Goal: Information Seeking & Learning: Understand process/instructions

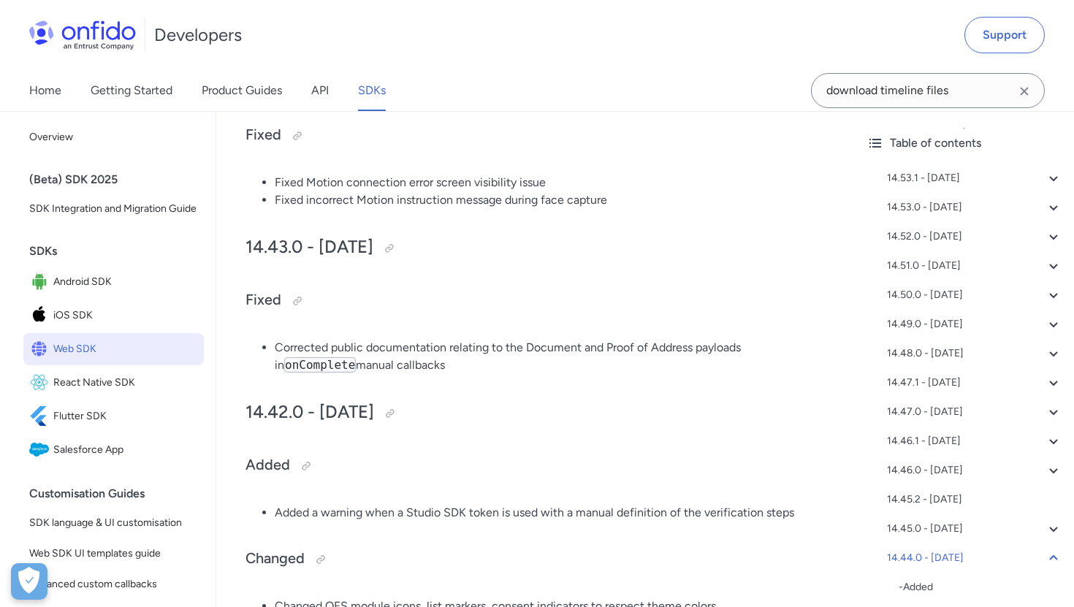
click at [91, 337] on link "Web SDK" at bounding box center [113, 349] width 180 height 32
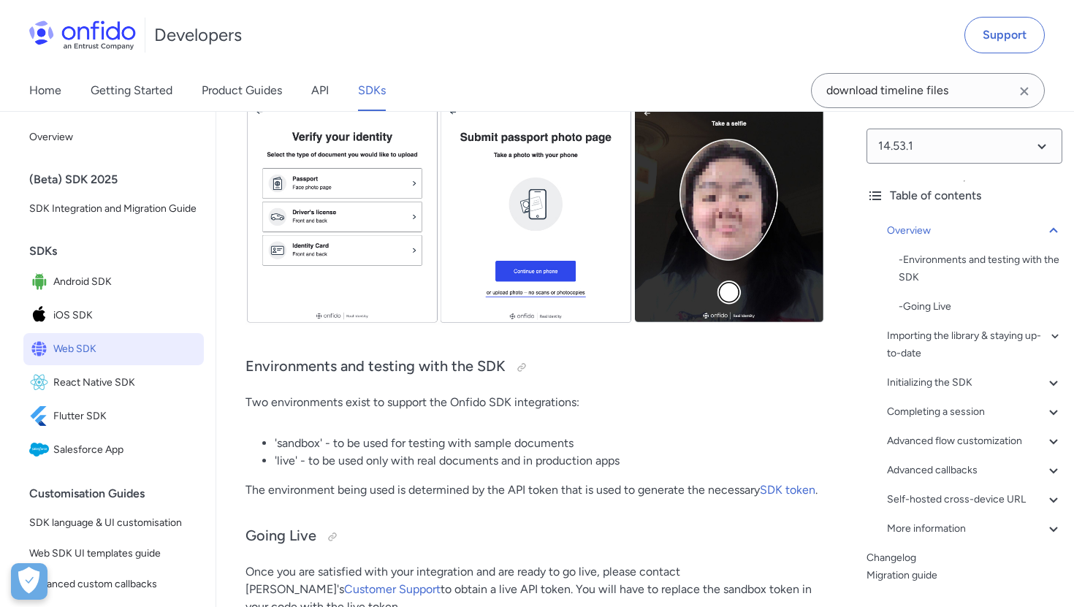
scroll to position [548, 0]
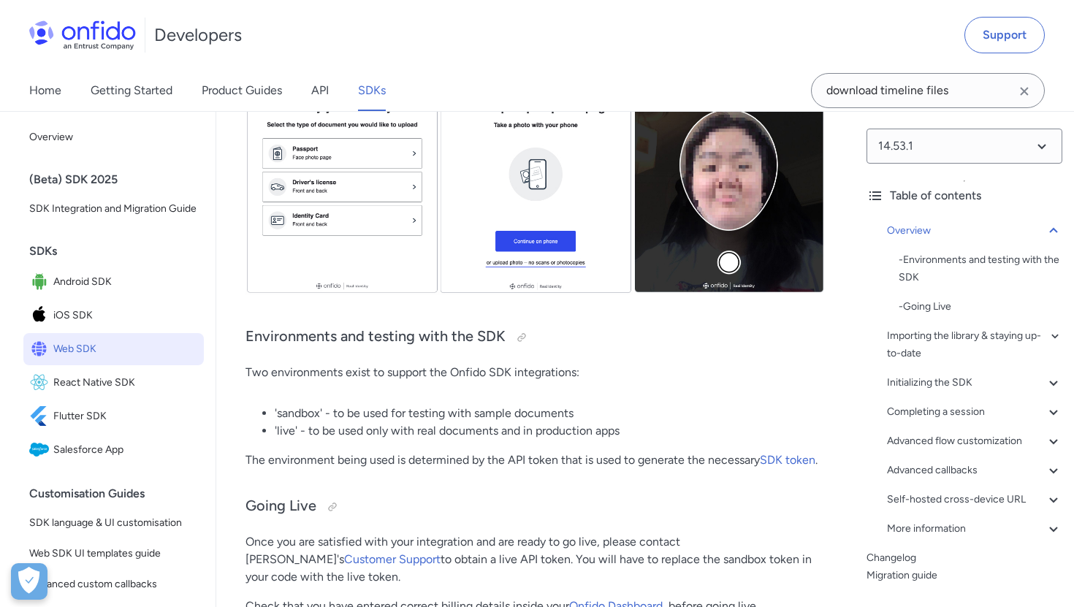
click at [93, 343] on span "Web SDK" at bounding box center [125, 349] width 145 height 20
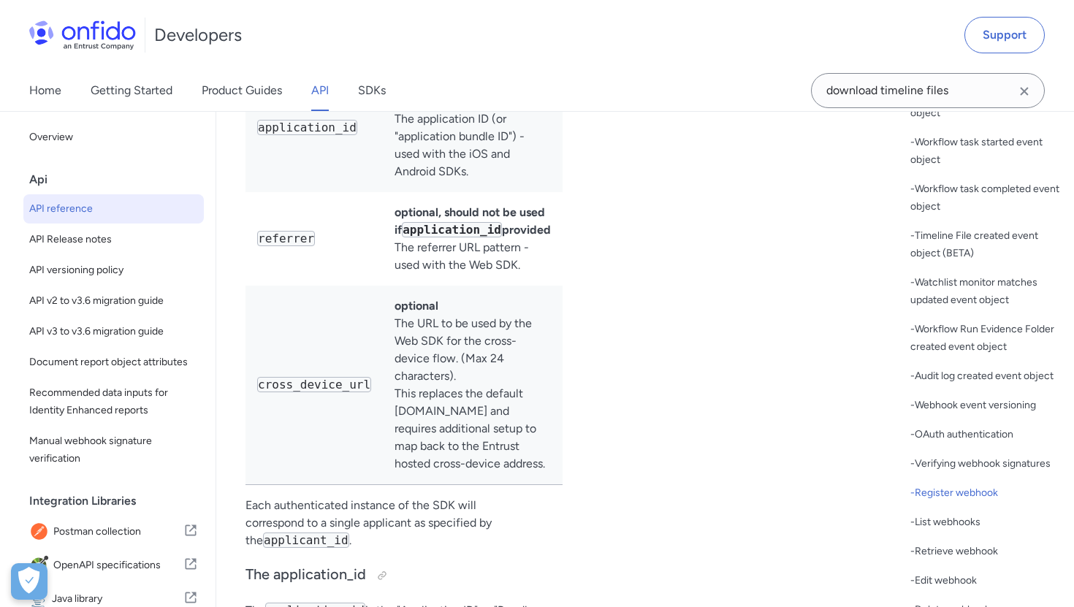
scroll to position [457, 0]
click at [942, 494] on div "- Register webhook" at bounding box center [986, 492] width 152 height 18
